Goal: Information Seeking & Learning: Learn about a topic

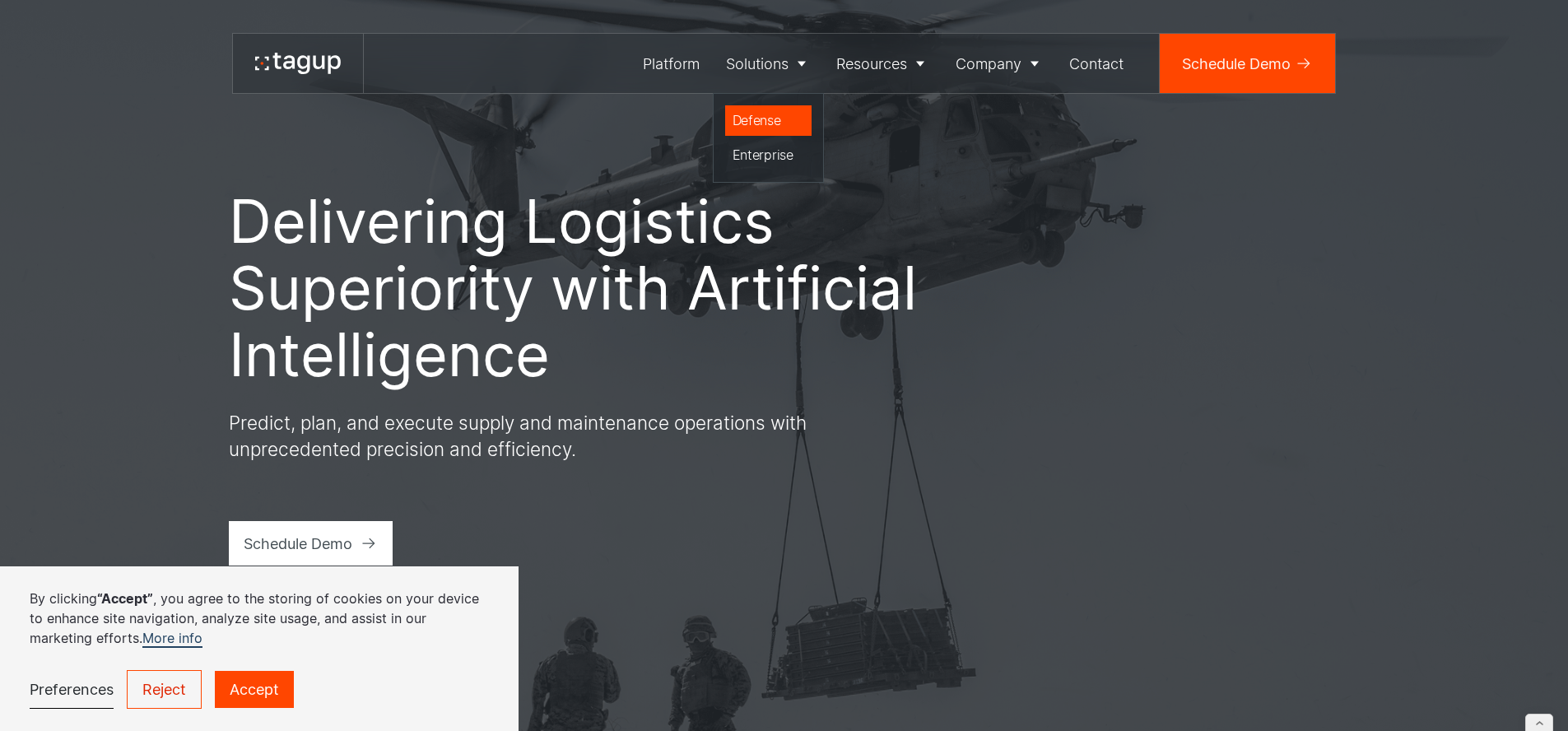
click at [757, 116] on div "Defense" at bounding box center [769, 120] width 72 height 20
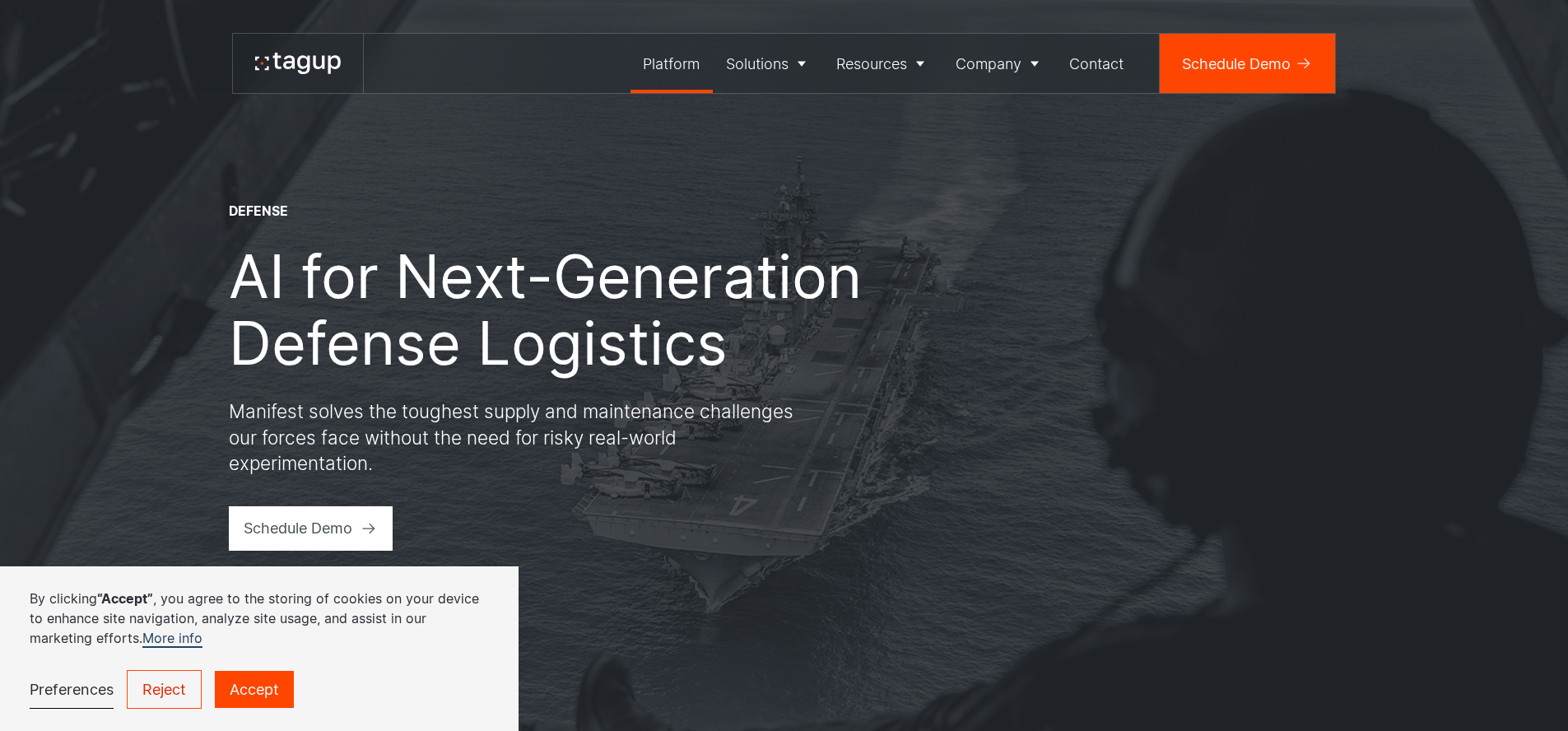
drag, startPoint x: 667, startPoint y: 78, endPoint x: 649, endPoint y: 91, distance: 22.2
click at [667, 78] on link "Platform" at bounding box center [672, 63] width 83 height 59
